Goal: Check status: Check status

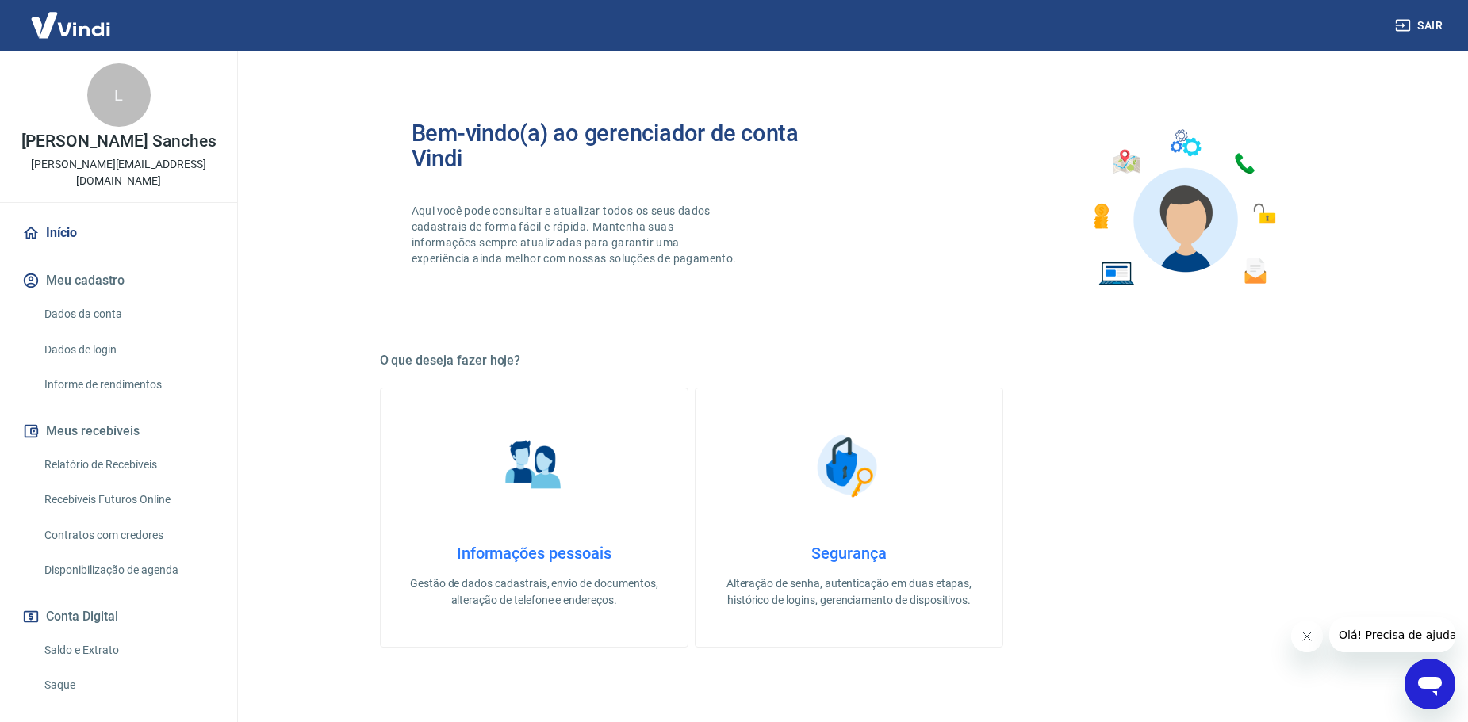
click at [89, 467] on link "Relatório de Recebíveis" at bounding box center [128, 465] width 180 height 33
